Goal: Find specific page/section: Find specific page/section

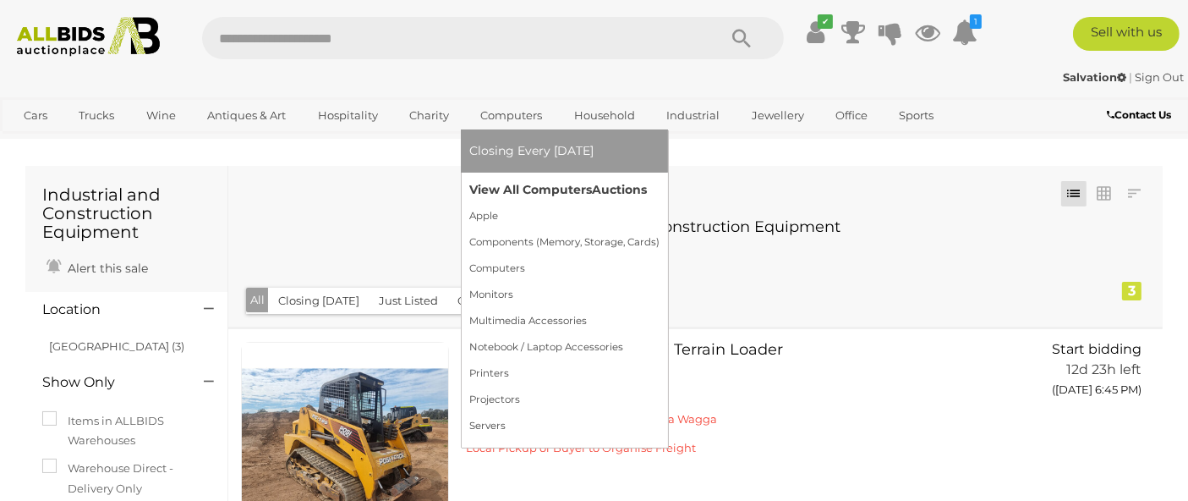
click at [502, 184] on link "View All Computers Auctions" at bounding box center [564, 190] width 190 height 26
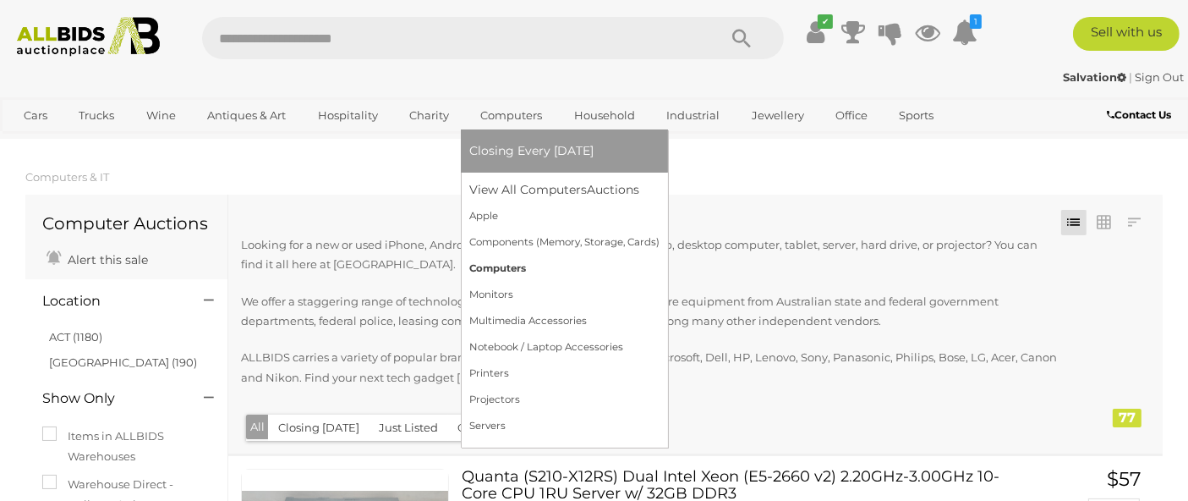
click at [493, 261] on link "Computers" at bounding box center [564, 268] width 190 height 26
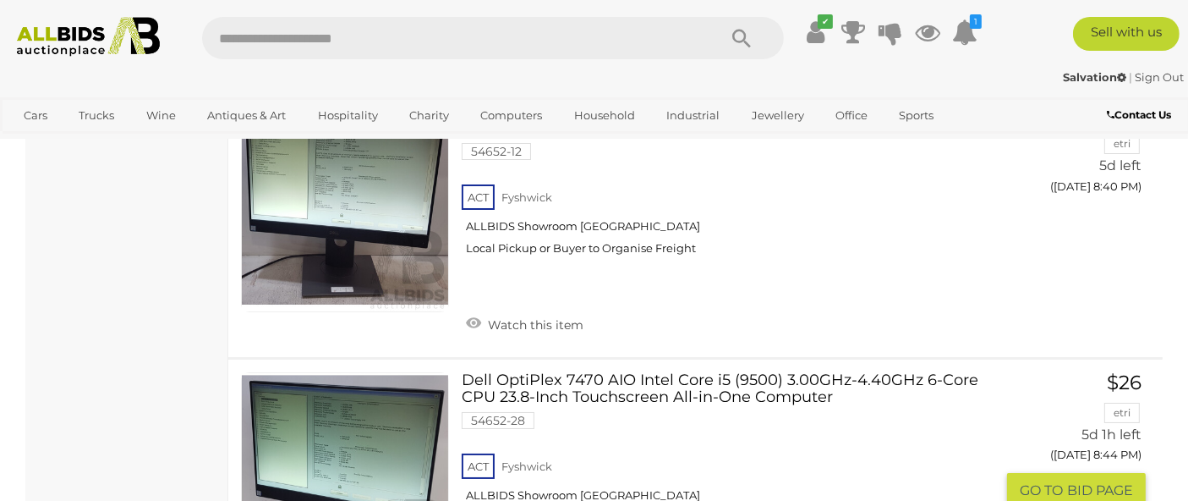
scroll to position [6250, 0]
